Goal: Check status: Check status

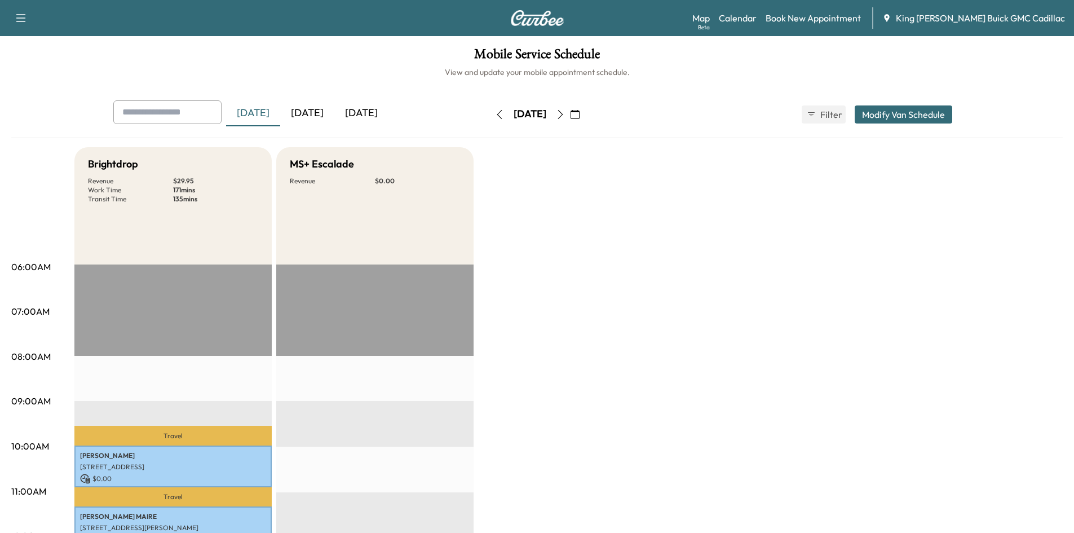
click at [565, 116] on icon "button" at bounding box center [560, 114] width 9 height 9
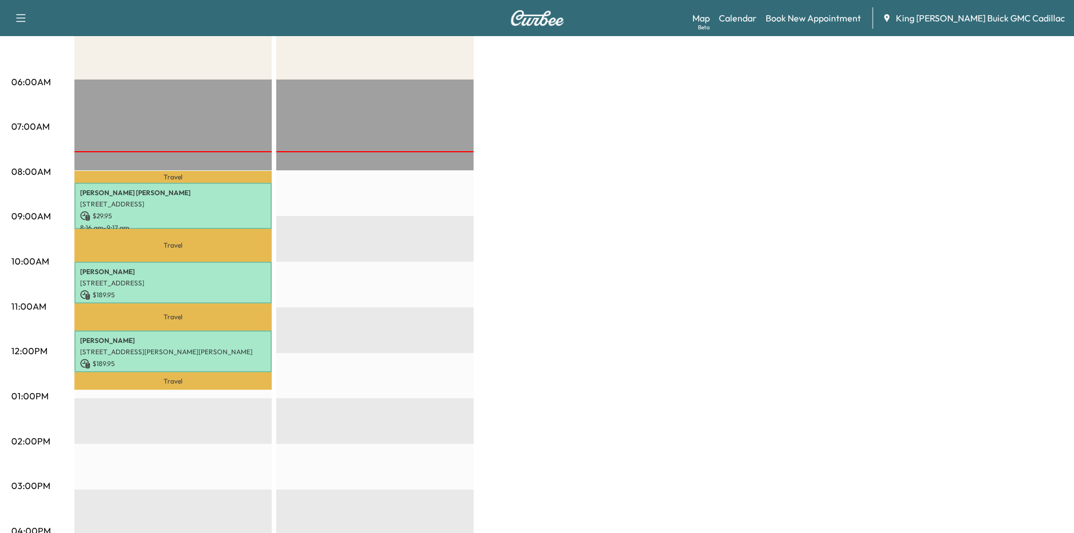
scroll to position [226, 0]
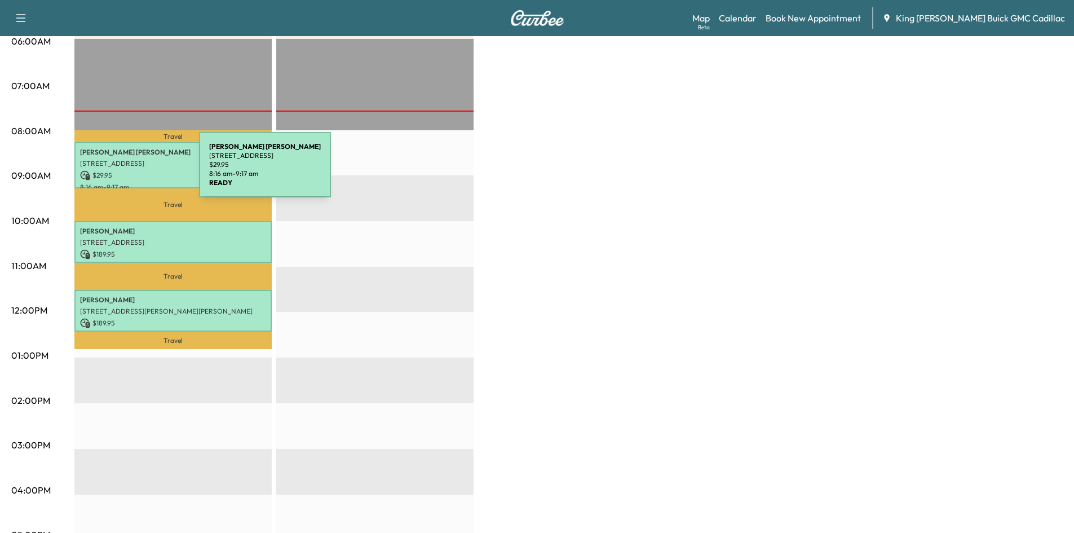
click at [114, 171] on p "$ 29.95" at bounding box center [173, 175] width 186 height 10
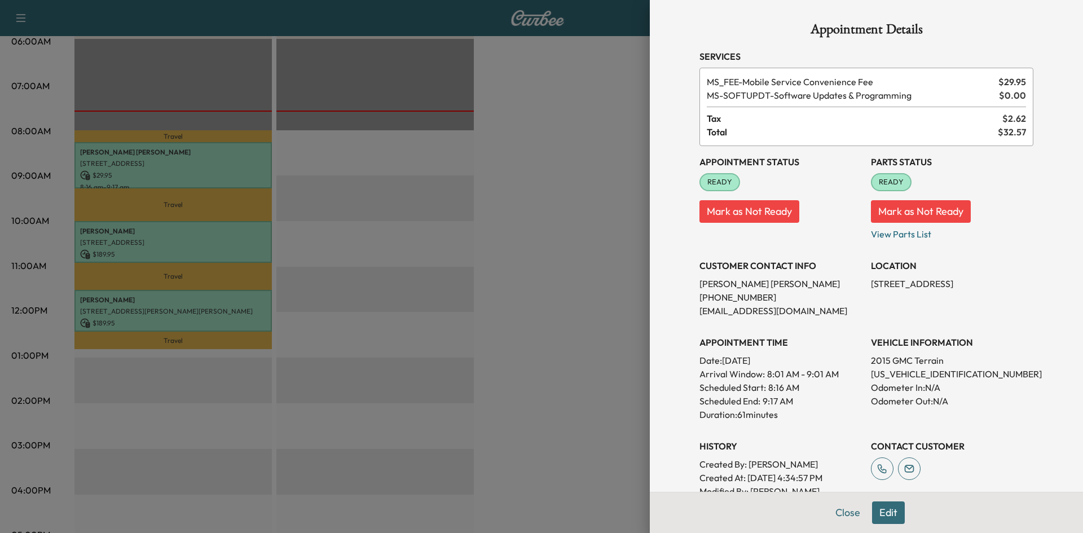
click at [562, 173] on div at bounding box center [541, 266] width 1083 height 533
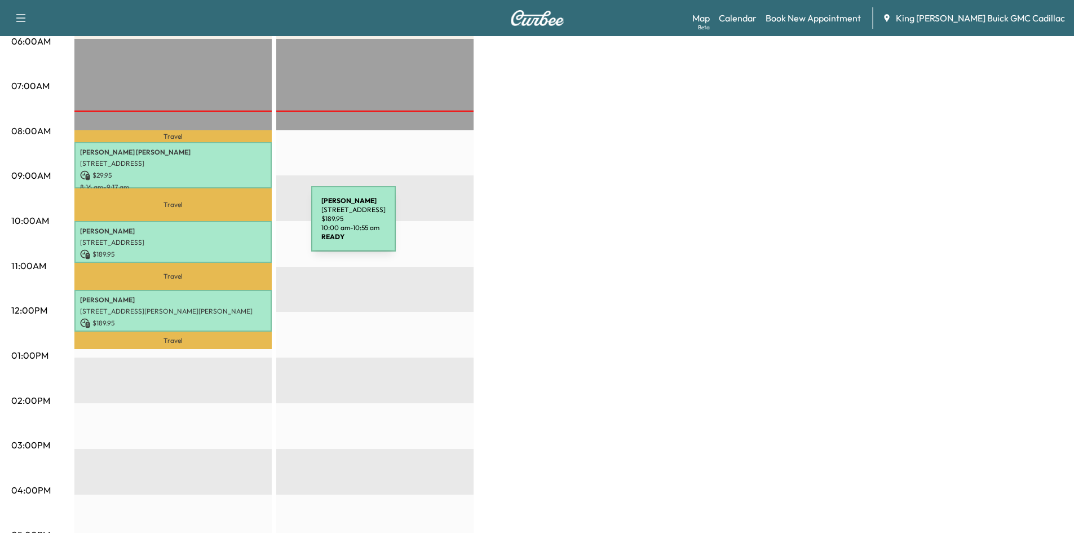
click at [227, 227] on p "[PERSON_NAME]" at bounding box center [173, 231] width 186 height 9
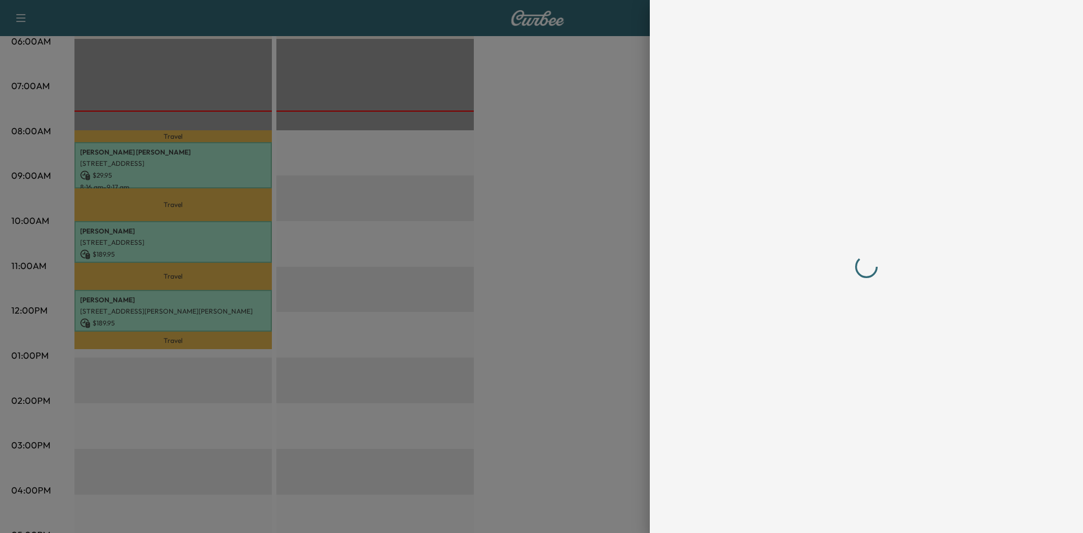
click at [227, 226] on div at bounding box center [541, 266] width 1083 height 533
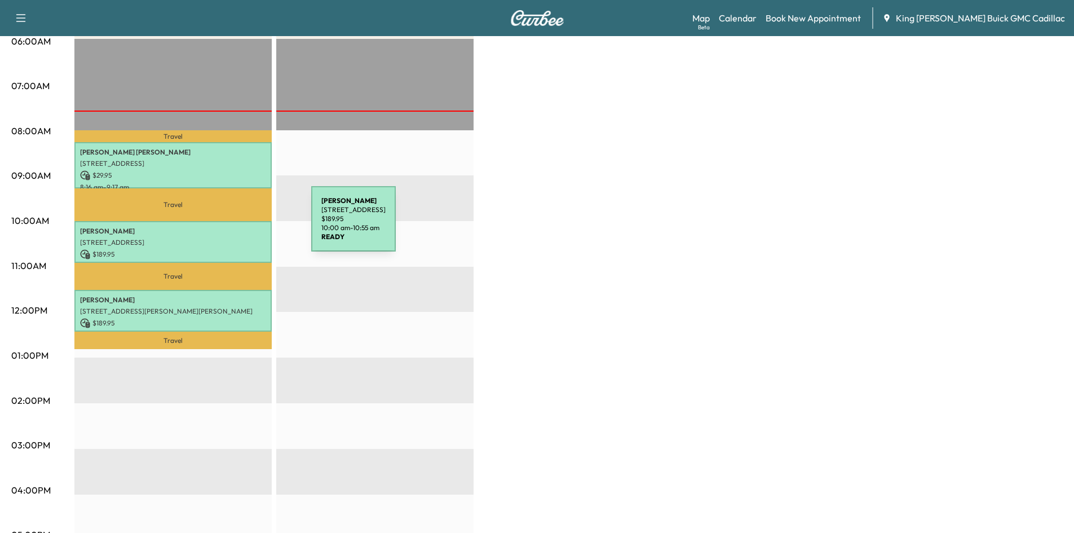
click at [227, 227] on p "[PERSON_NAME]" at bounding box center [173, 231] width 186 height 9
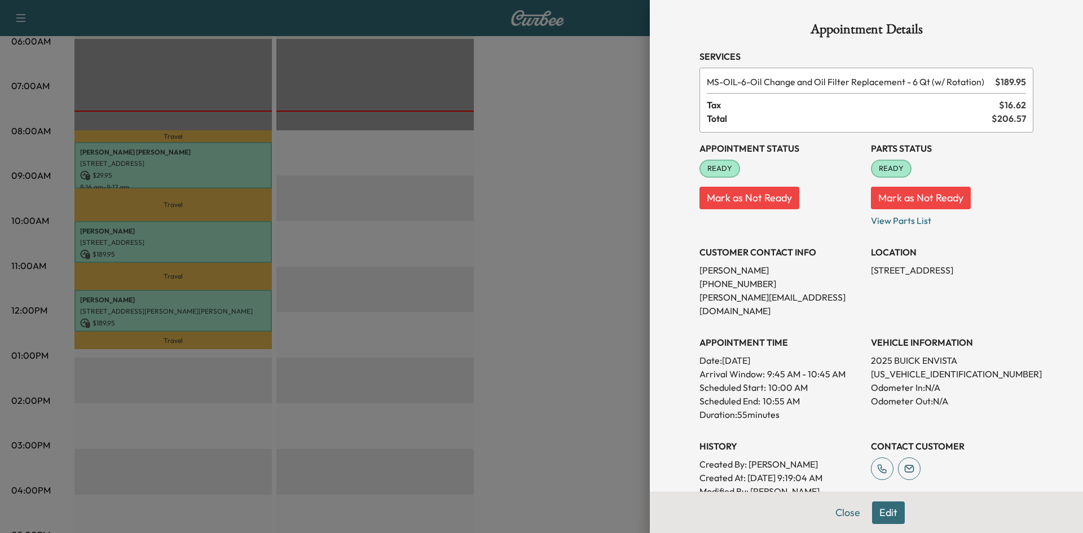
click at [564, 178] on div at bounding box center [541, 266] width 1083 height 533
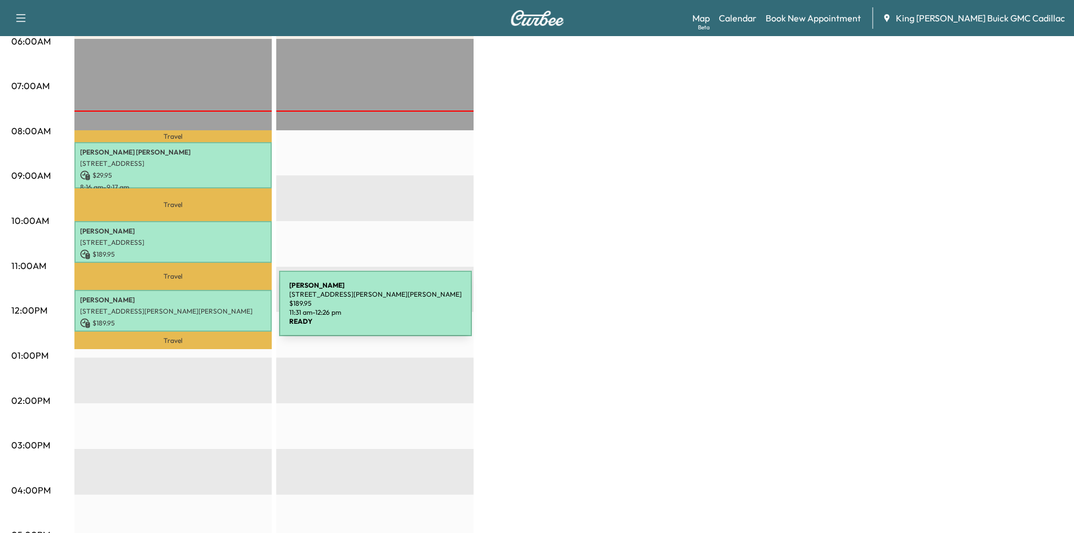
click at [195, 310] on p "[STREET_ADDRESS][PERSON_NAME][PERSON_NAME]" at bounding box center [173, 311] width 186 height 9
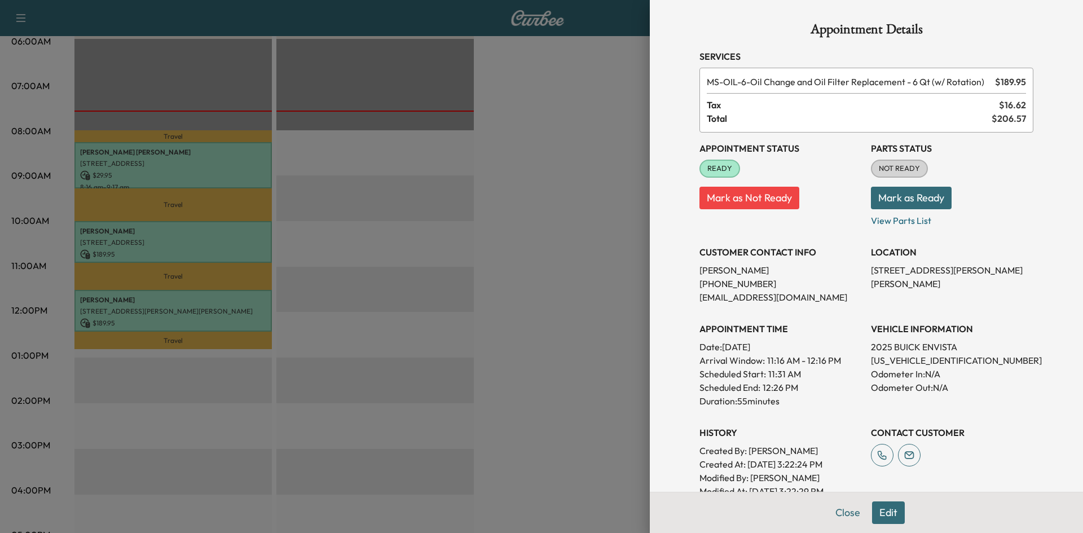
click at [477, 180] on div at bounding box center [541, 266] width 1083 height 533
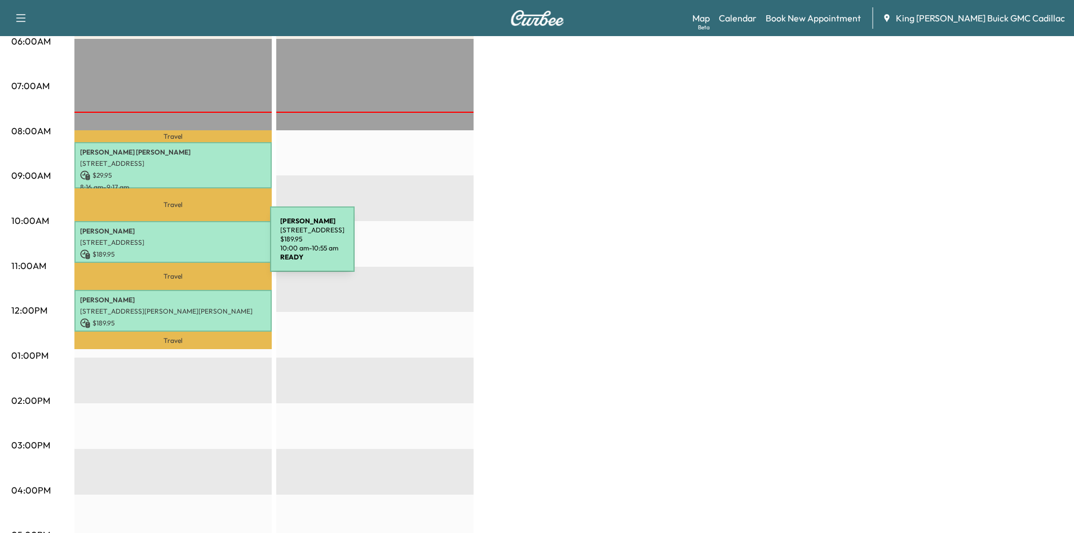
click at [186, 244] on p "[STREET_ADDRESS]" at bounding box center [173, 242] width 186 height 9
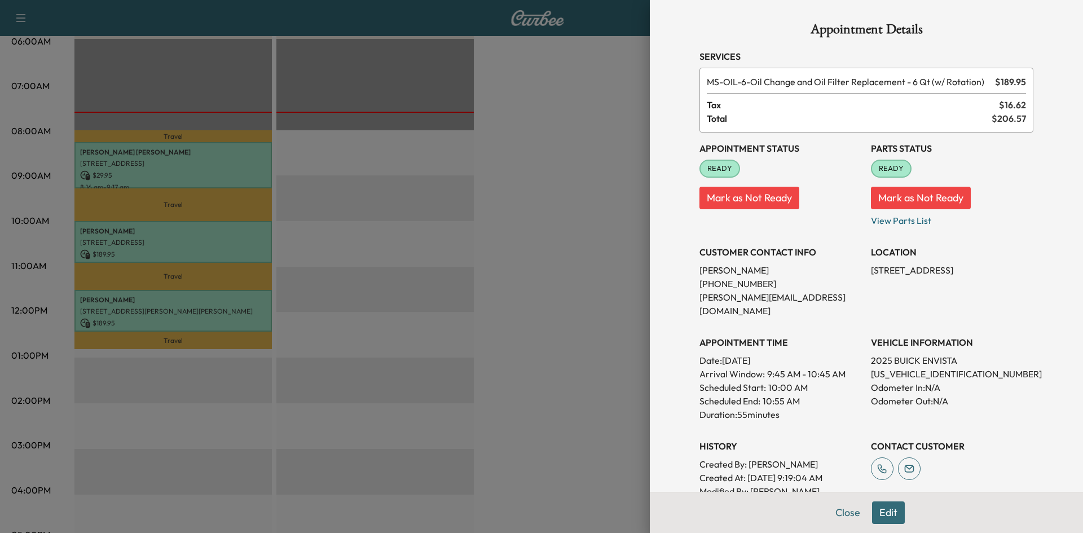
drag, startPoint x: 541, startPoint y: 259, endPoint x: 522, endPoint y: 259, distance: 18.6
click at [536, 259] on div at bounding box center [541, 266] width 1083 height 533
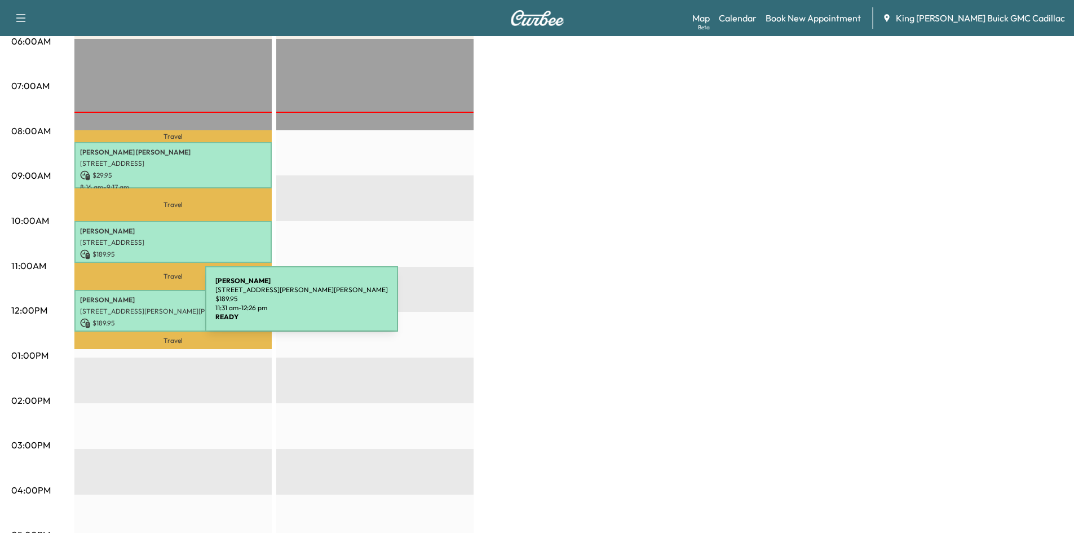
click at [121, 307] on p "[STREET_ADDRESS][PERSON_NAME][PERSON_NAME]" at bounding box center [173, 311] width 186 height 9
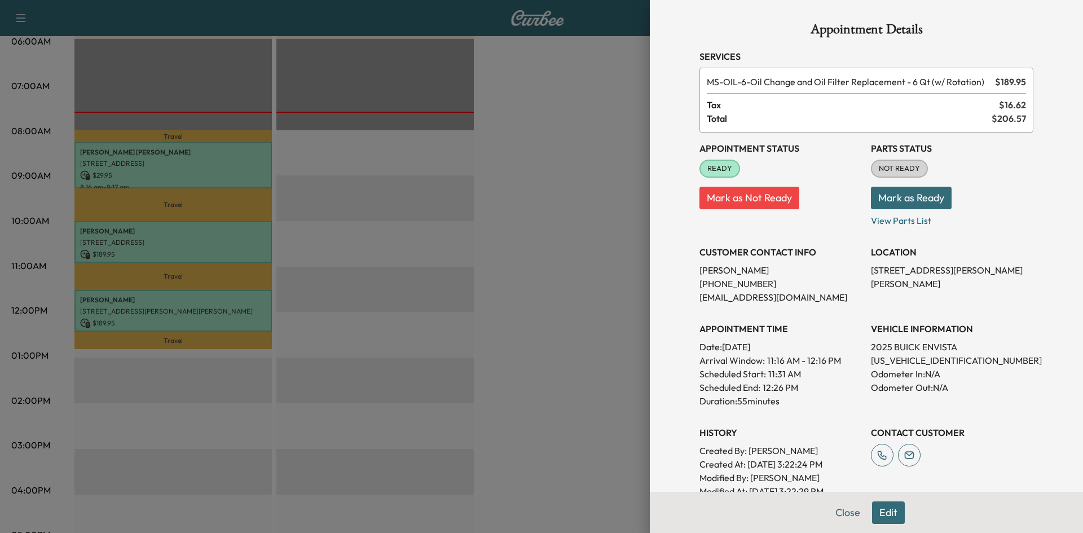
click at [548, 176] on div at bounding box center [541, 266] width 1083 height 533
